Goal: Task Accomplishment & Management: Use online tool/utility

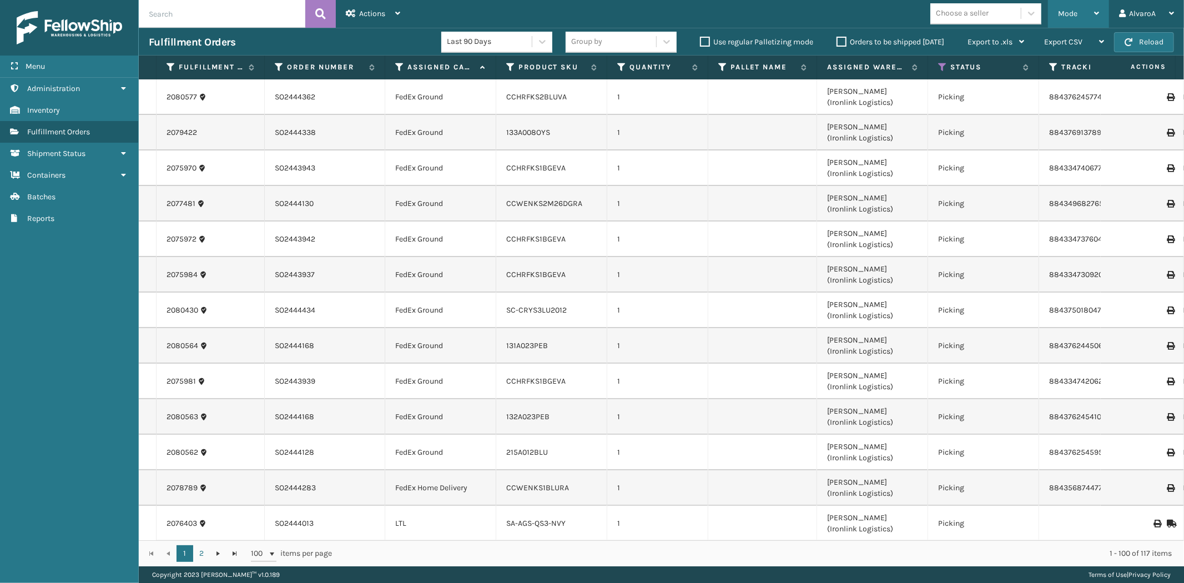
click at [1075, 4] on div "Mode" at bounding box center [1078, 14] width 41 height 28
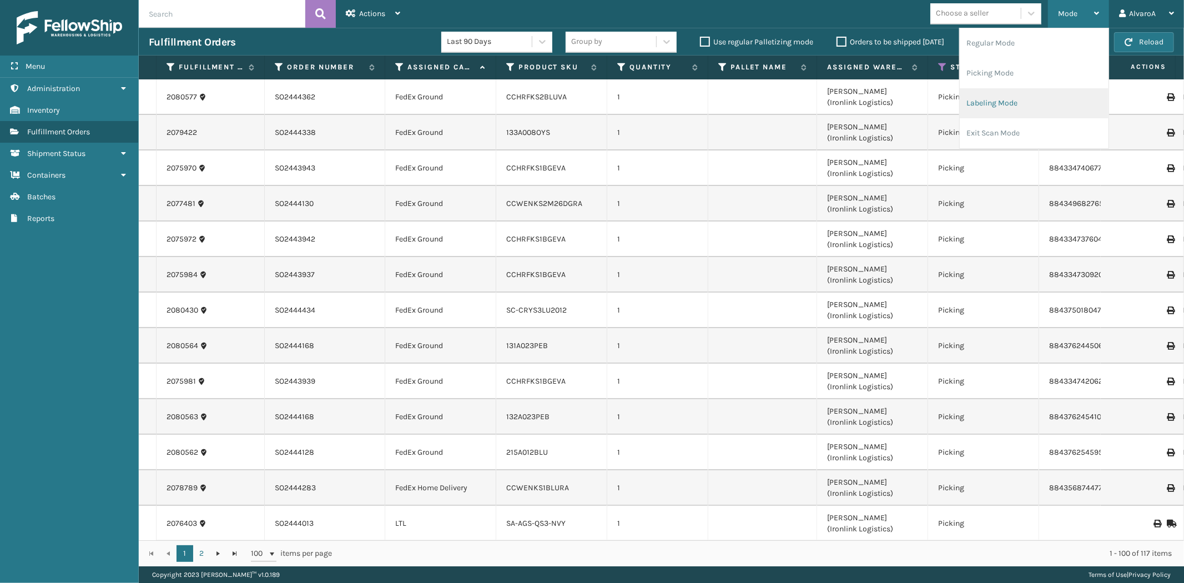
click at [1008, 94] on li "Labeling Mode" at bounding box center [1033, 103] width 149 height 30
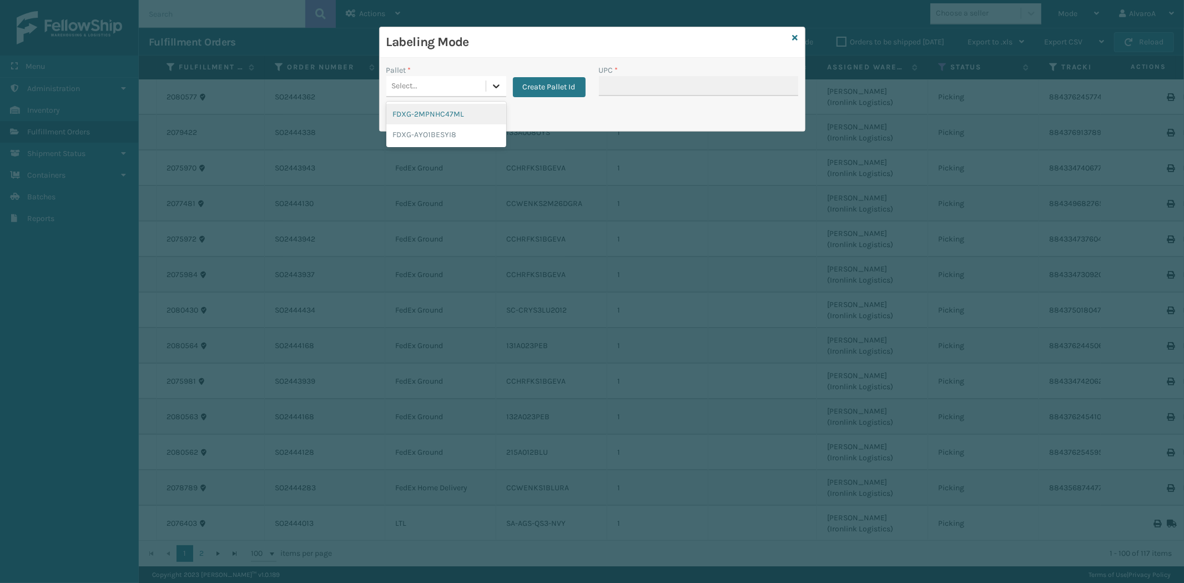
click at [494, 84] on icon at bounding box center [495, 85] width 11 height 11
click at [534, 80] on button "Create Pallet Id" at bounding box center [549, 87] width 73 height 20
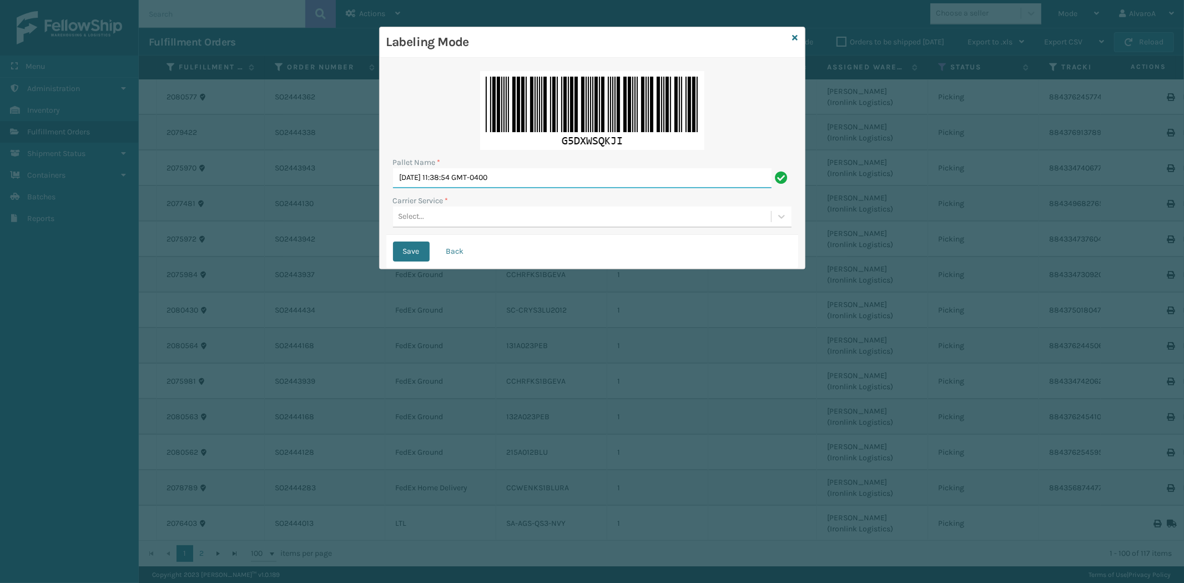
drag, startPoint x: 544, startPoint y: 176, endPoint x: 243, endPoint y: 200, distance: 301.7
click at [252, 200] on div "Labeling Mode Pallet Name * [DATE] 11:38:54 GMT-0400 Carrier Service * Select..…" at bounding box center [592, 291] width 1184 height 583
paste input "508521"
click at [462, 170] on input "LPN 508521" at bounding box center [582, 178] width 378 height 20
type input "LPN 508521 #1"
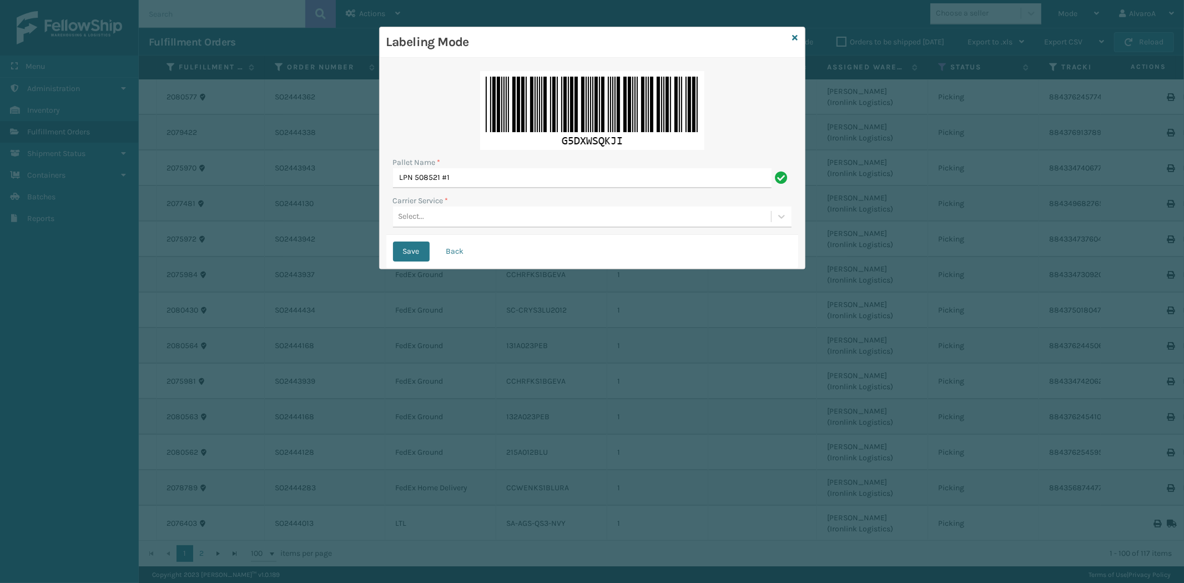
click at [474, 218] on div "Select..." at bounding box center [582, 217] width 378 height 18
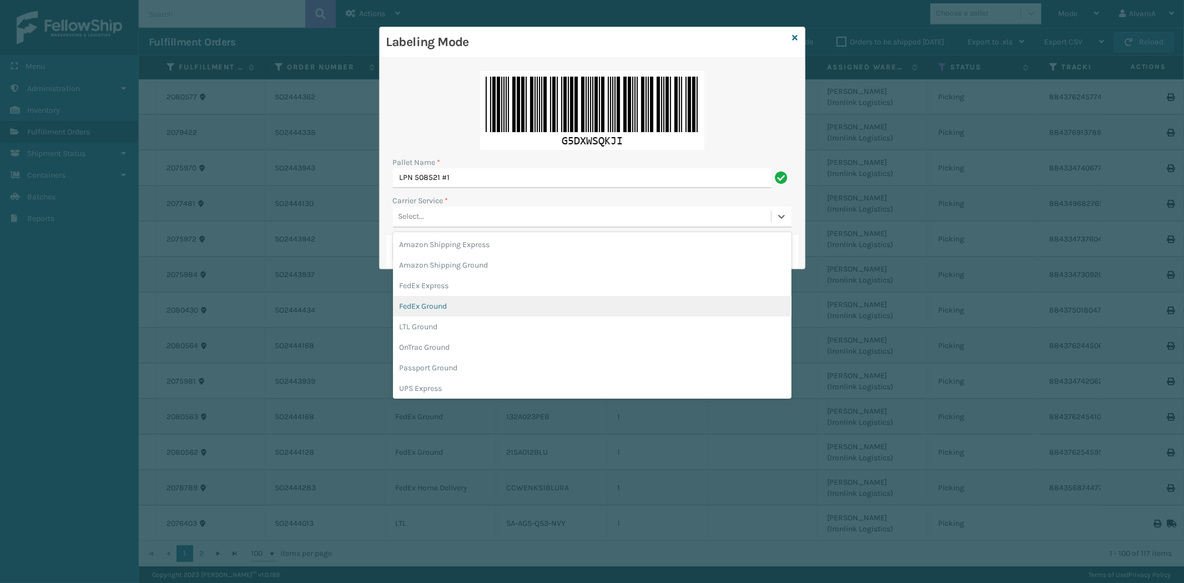
click at [444, 303] on div "FedEx Ground" at bounding box center [592, 306] width 398 height 21
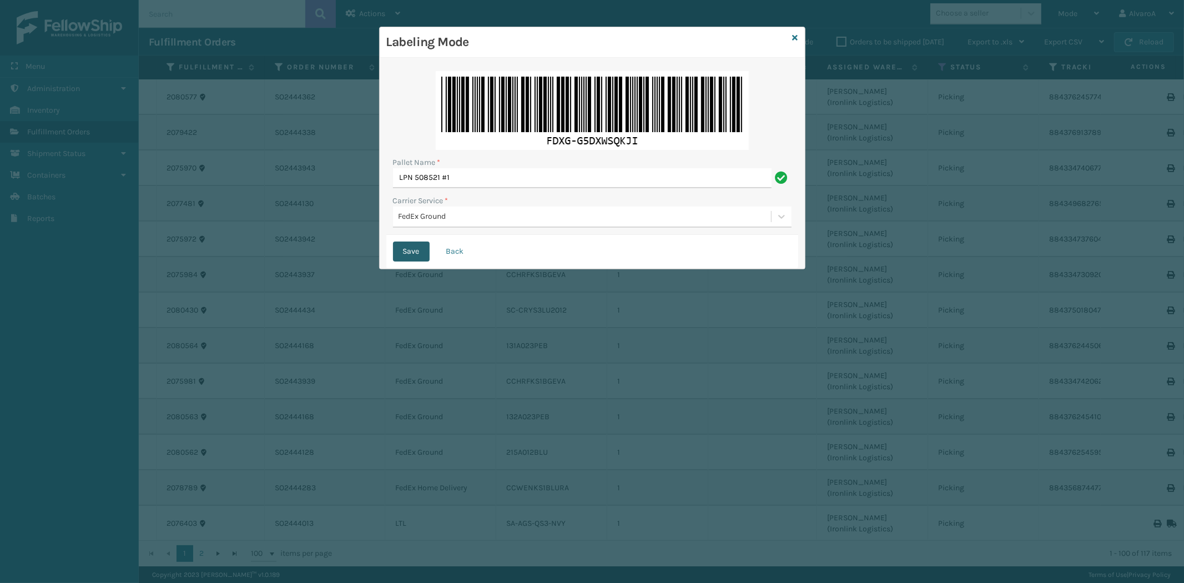
click at [417, 251] on button "Save" at bounding box center [411, 251] width 37 height 20
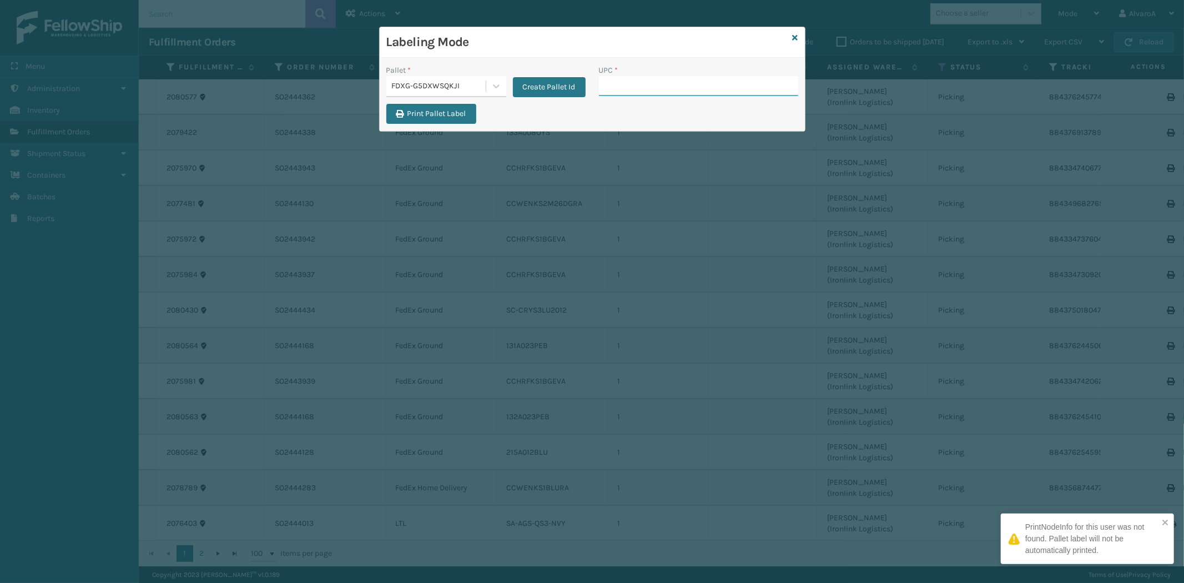
paste input "CCWENKS3BLURA"
type input "CCWENKS3BLURA"
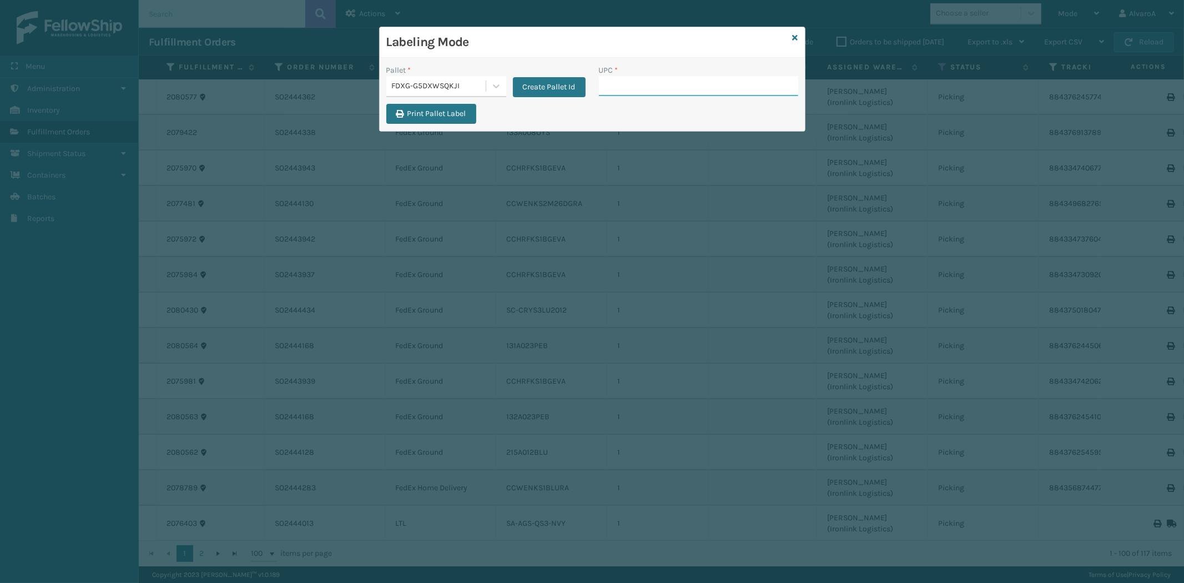
paste input "CCHRFKS2BLUVA"
type input "CCHRFKS2BLUVA"
click at [617, 92] on input "UPC *" at bounding box center [698, 86] width 199 height 20
paste input "215A012BLU"
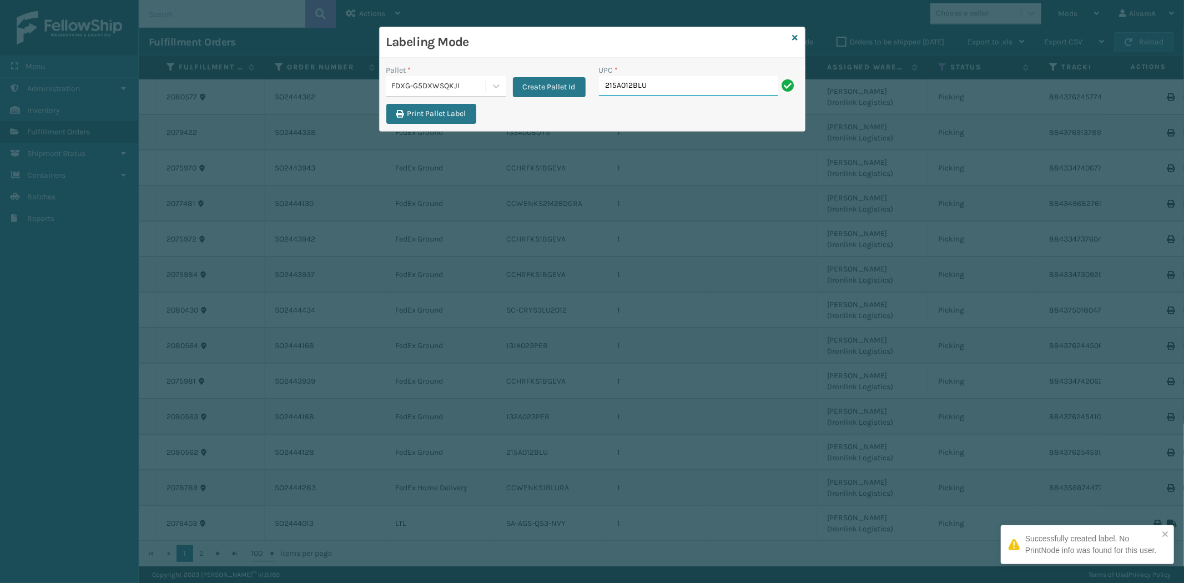
type input "215A012BLU"
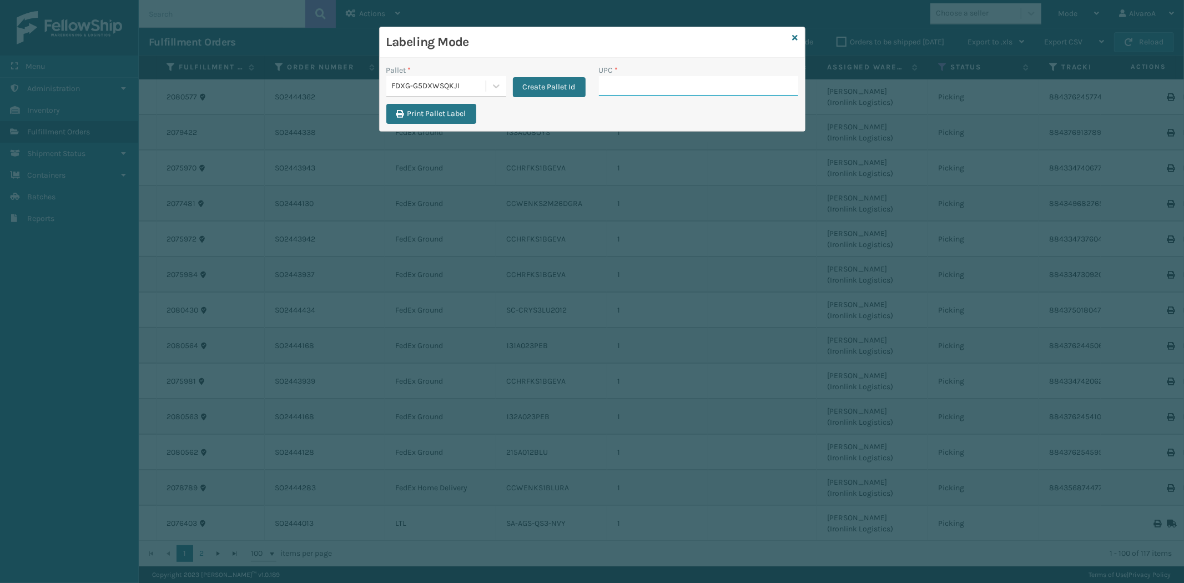
paste input "CCWENKS2M26DGRA"
type input "CCWENKS2M26DGRA"
paste input "131A023PEB"
type input "131A023PEB"
paste input "133A008OYS"
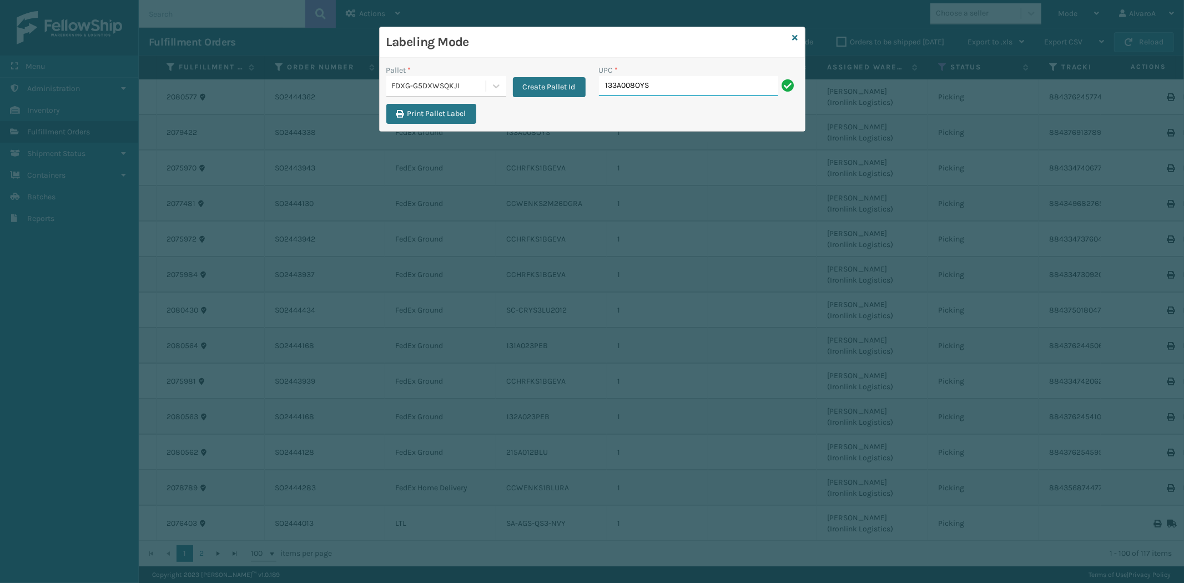
type input "133A008OYS"
paste input "132A023PEB"
type input "132A023PEB"
paste input "SC-CRYS3LU2012"
type input "SC-CRYS3LU2012"
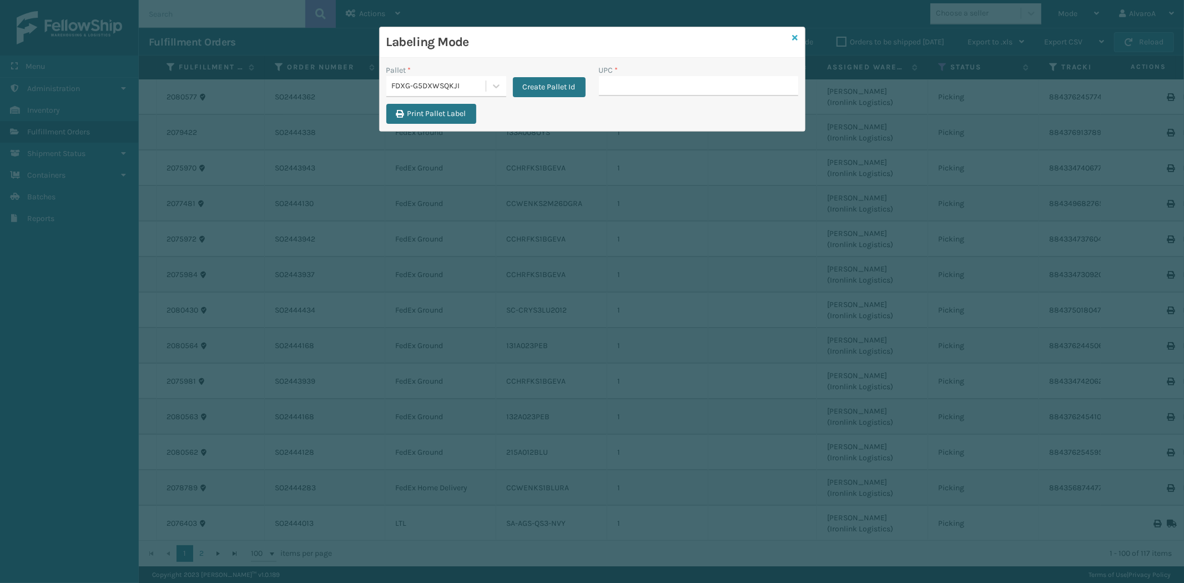
click at [793, 37] on icon at bounding box center [795, 38] width 6 height 8
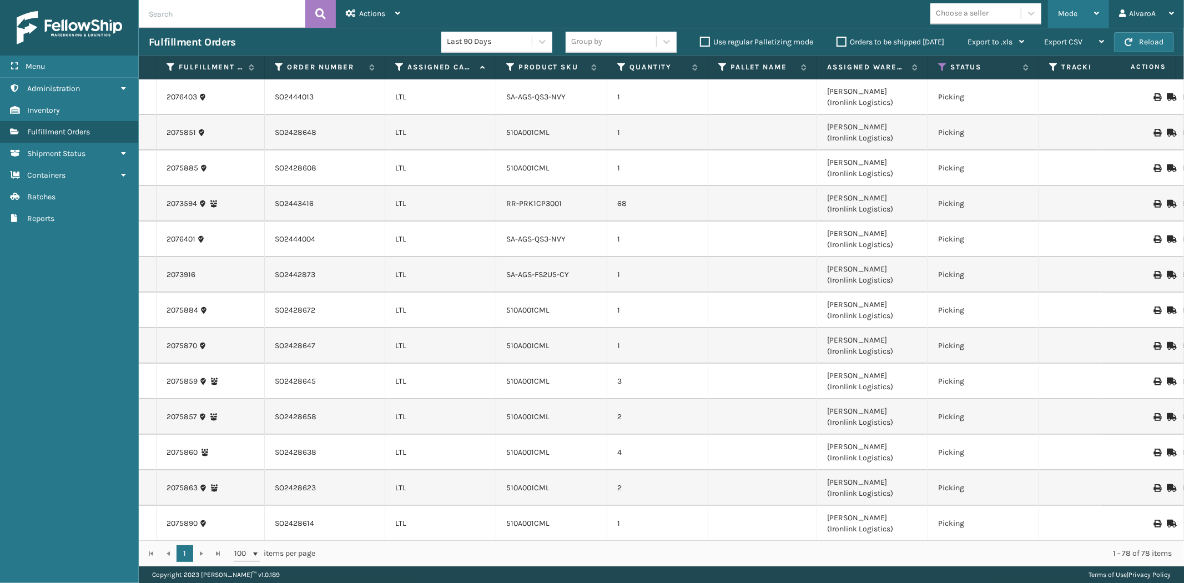
click at [1054, 13] on div "Mode Regular Mode Picking Mode Labeling Mode Exit Scan Mode" at bounding box center [1078, 14] width 61 height 28
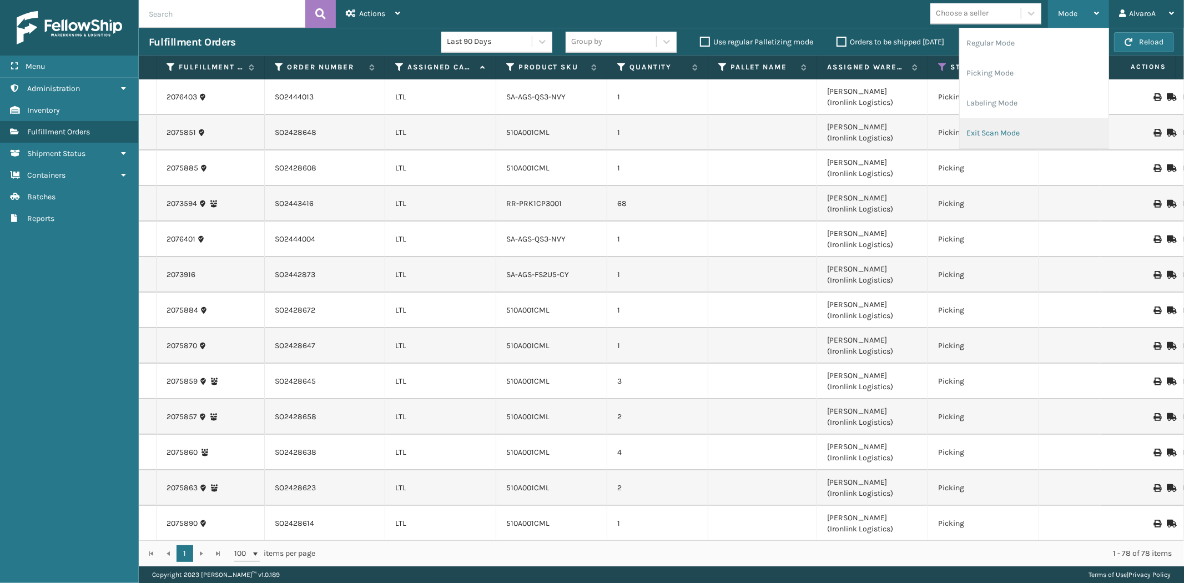
click at [1005, 133] on li "Exit Scan Mode" at bounding box center [1033, 133] width 149 height 30
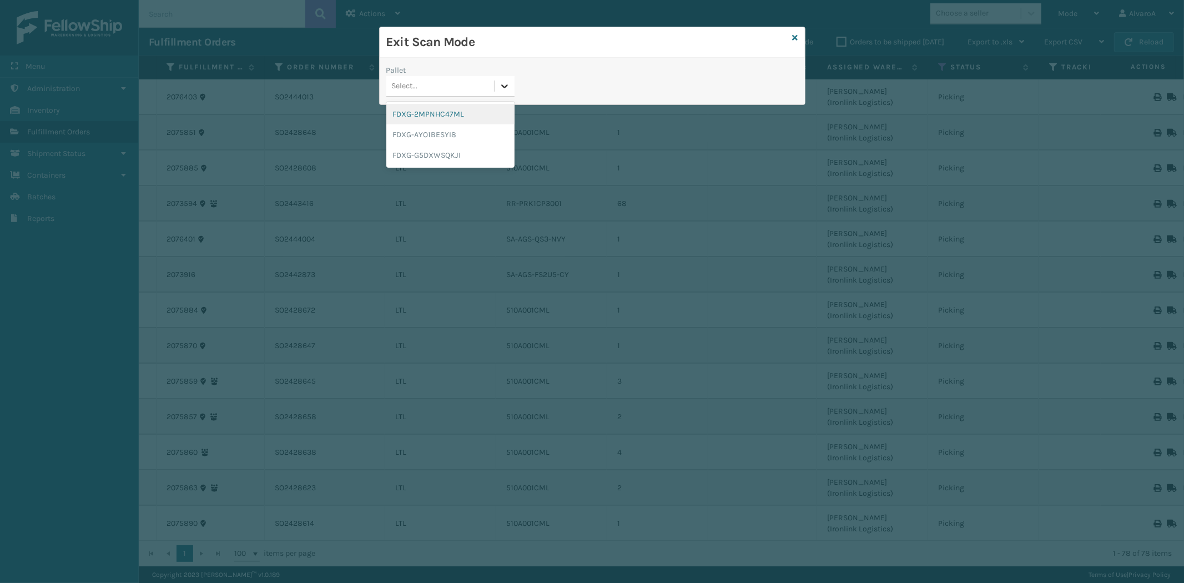
click at [512, 86] on div at bounding box center [504, 86] width 20 height 20
click at [448, 157] on div "FDXG-G5DXWSQKJI" at bounding box center [450, 155] width 128 height 21
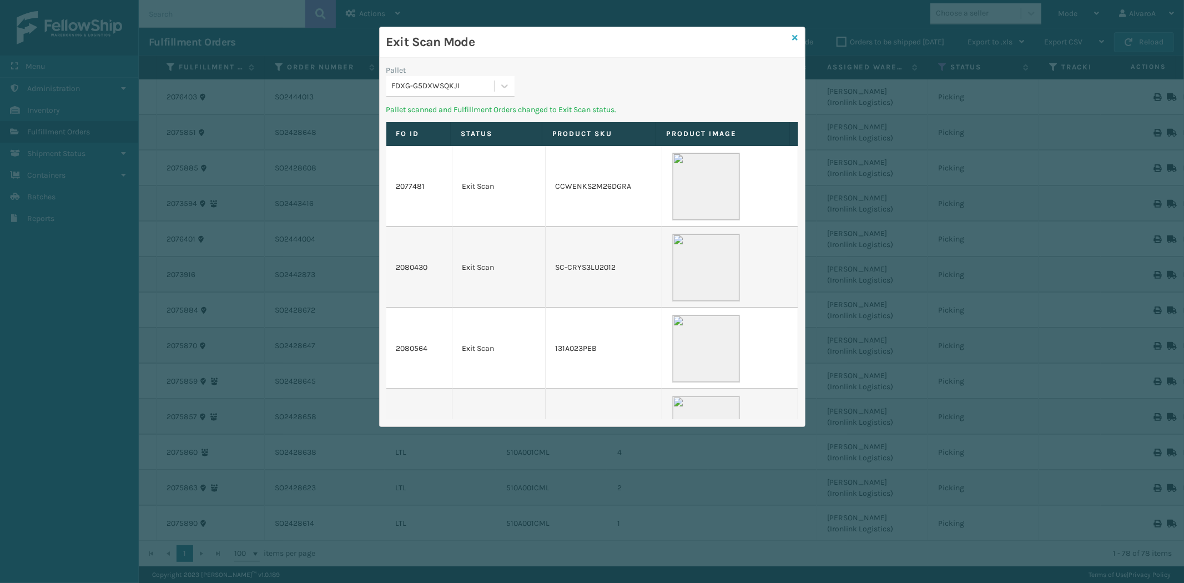
click at [796, 36] on icon at bounding box center [795, 38] width 6 height 8
